Goal: Information Seeking & Learning: Learn about a topic

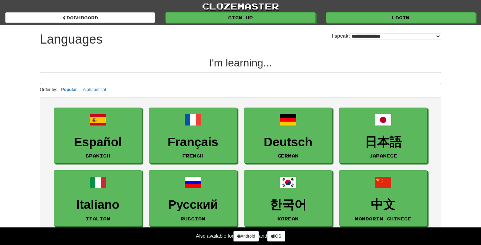
select select "*******"
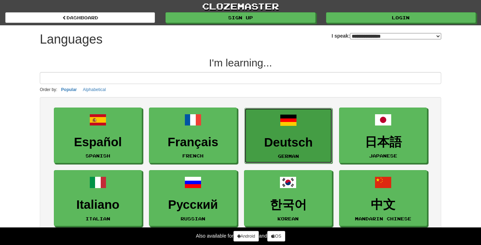
click at [317, 129] on link "Deutsch German" at bounding box center [288, 136] width 88 height 56
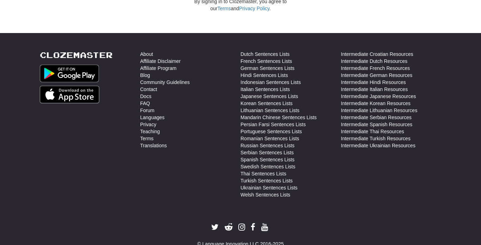
scroll to position [258, 0]
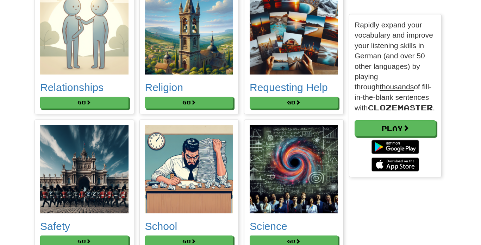
scroll to position [3225, 0]
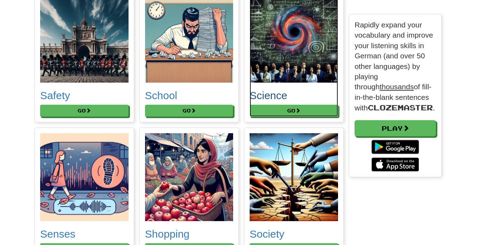
click at [336, 90] on h2 "Science" at bounding box center [293, 96] width 88 height 12
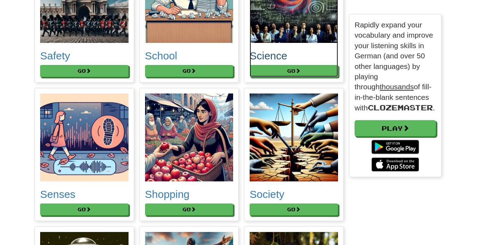
scroll to position [3408, 0]
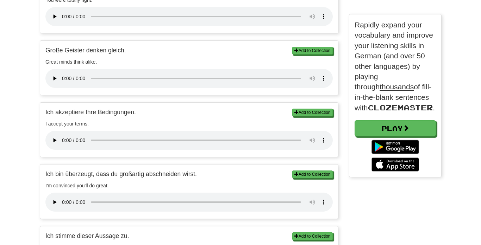
scroll to position [439, 0]
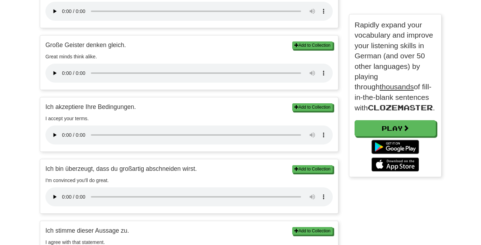
click at [52, 49] on p "Große Geister denken gleich." at bounding box center [188, 45] width 287 height 9
click at [54, 45] on p "Große Geister denken gleich." at bounding box center [188, 45] width 287 height 9
click at [53, 47] on p "Große Geister denken gleich." at bounding box center [188, 45] width 287 height 9
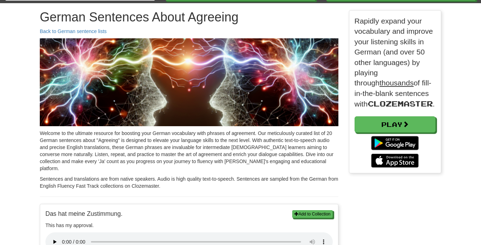
scroll to position [163, 92]
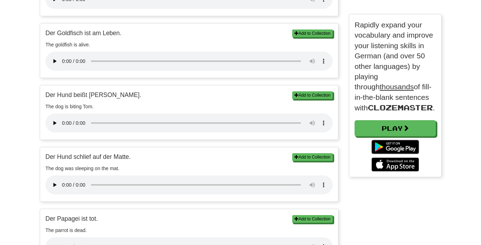
scroll to position [321, 0]
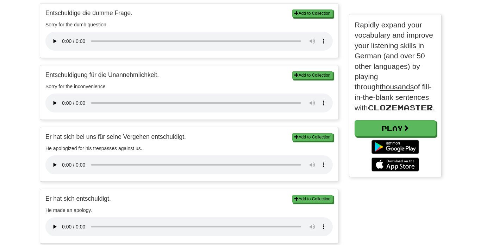
scroll to position [285, 0]
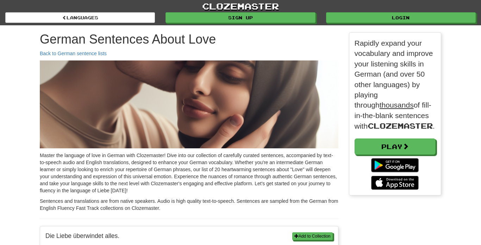
scroll to position [163, 92]
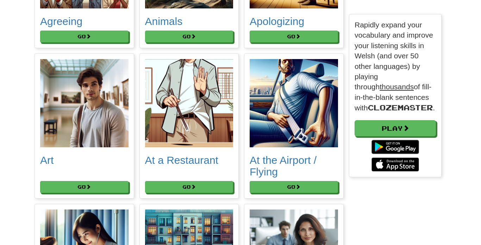
scroll to position [198, 0]
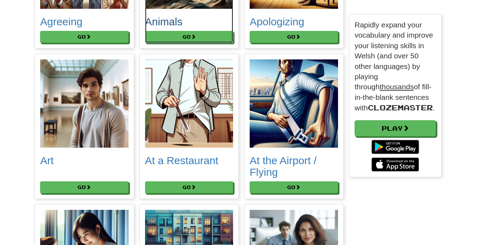
click at [210, 21] on h2 "Animals" at bounding box center [189, 22] width 88 height 12
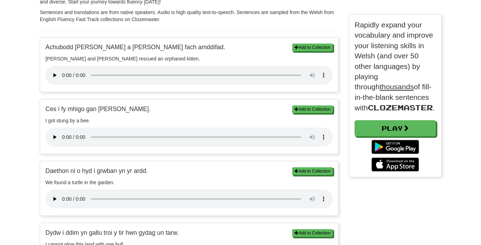
scroll to position [191, 0]
